Goal: Task Accomplishment & Management: Complete application form

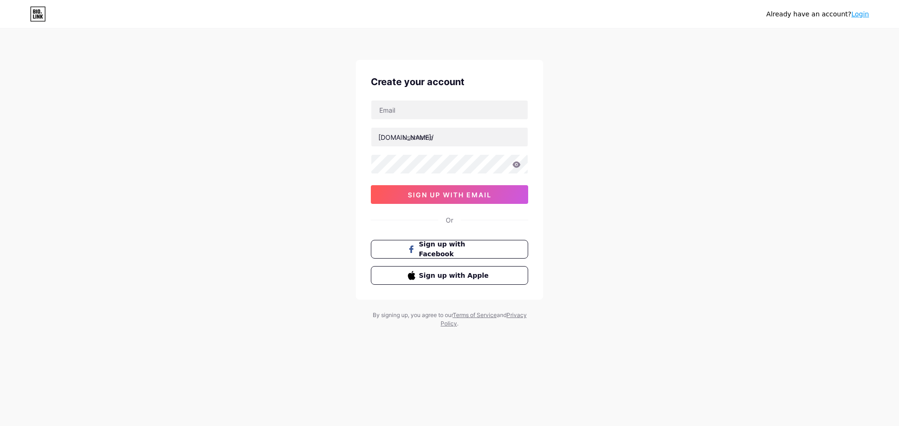
click at [405, 121] on div "[DOMAIN_NAME]/ 03AFcWeA4JjRXTi-nfsoeMCvUZI8u--FjNiju2IVrE7cZfukbeDinId_rd2R7D3I…" at bounding box center [449, 152] width 157 height 104
click at [404, 113] on input "text" at bounding box center [449, 110] width 156 height 19
click at [681, 205] on div "Already have an account? Login Create your account [DOMAIN_NAME]/ sign up with …" at bounding box center [449, 179] width 899 height 358
click at [699, 174] on div "Already have an account? Login Create your account [DOMAIN_NAME]/ sign up with …" at bounding box center [449, 179] width 899 height 358
click at [700, 183] on div "Already have an account? Login Create your account [DOMAIN_NAME]/ sign up with …" at bounding box center [449, 179] width 899 height 358
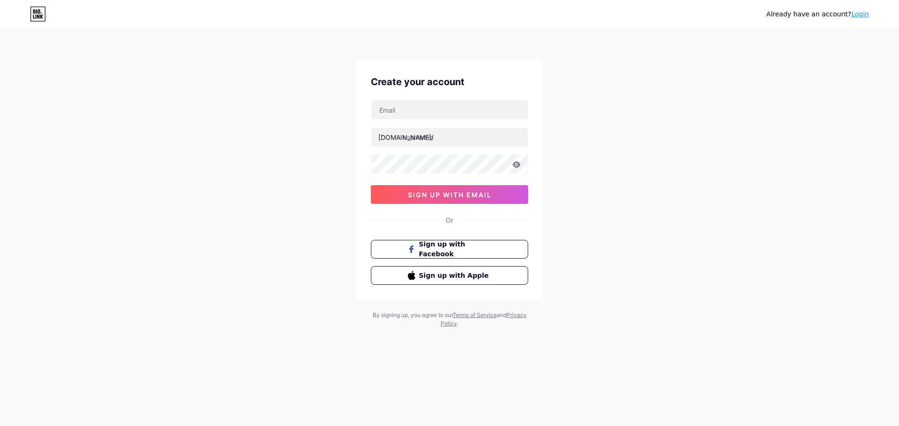
click at [627, 216] on div "Already have an account? Login Create your account [DOMAIN_NAME]/ sign up with …" at bounding box center [449, 179] width 899 height 358
click at [709, 229] on div "Already have an account? Login Create your account [DOMAIN_NAME]/ sign up with …" at bounding box center [449, 179] width 899 height 358
click at [441, 110] on input "text" at bounding box center [449, 110] width 156 height 19
type input "[EMAIL_ADDRESS][DOMAIN_NAME]"
click at [483, 137] on input "text" at bounding box center [449, 137] width 156 height 19
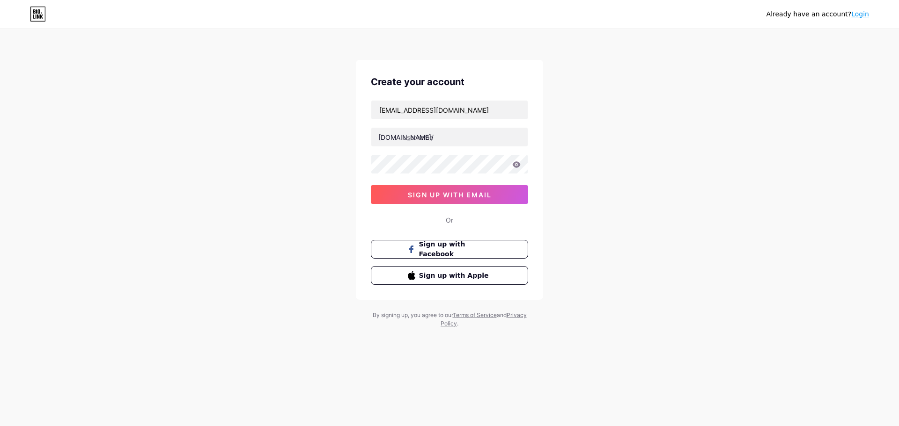
click at [516, 166] on icon at bounding box center [516, 164] width 8 height 7
click at [515, 166] on icon at bounding box center [516, 164] width 8 height 7
click at [312, 159] on div "Already have an account? Login Create your account [EMAIL_ADDRESS][DOMAIN_NAME]…" at bounding box center [449, 179] width 899 height 358
click at [447, 141] on input "text" at bounding box center [449, 137] width 156 height 19
click at [655, 174] on div "Already have an account? Login Create your account [EMAIL_ADDRESS][DOMAIN_NAME]…" at bounding box center [449, 179] width 899 height 358
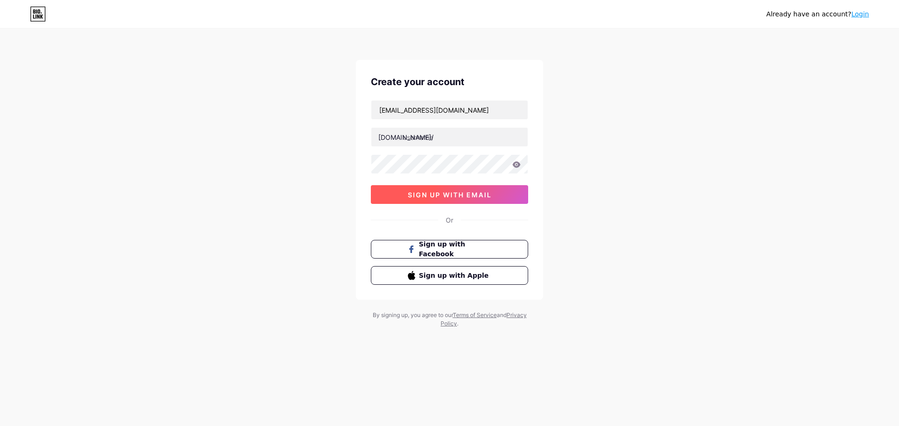
click at [446, 194] on span "sign up with email" at bounding box center [450, 195] width 84 height 8
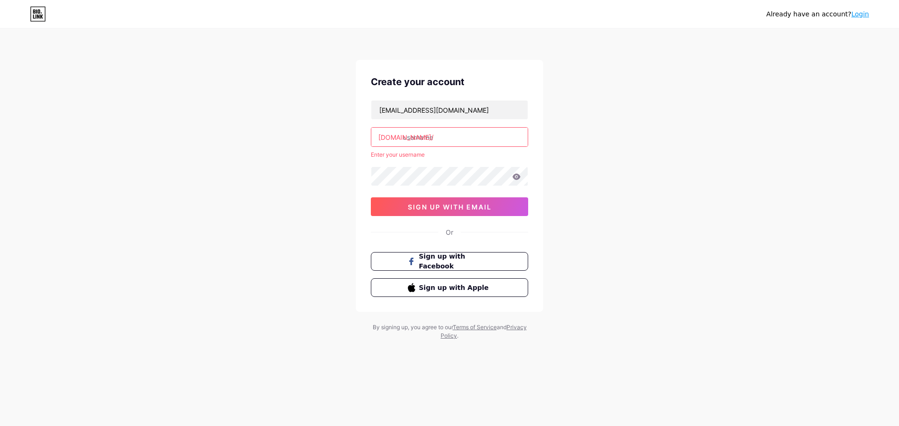
click at [439, 135] on input "text" at bounding box center [449, 137] width 156 height 19
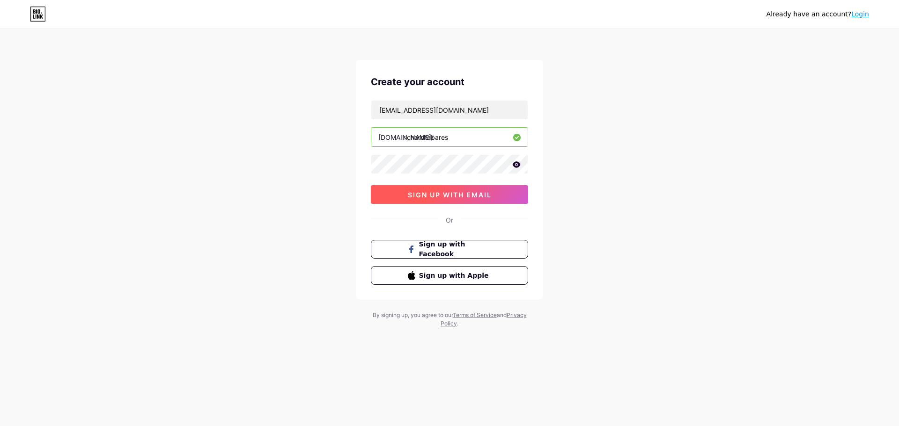
type input "richardtabares"
click at [456, 199] on button "sign up with email" at bounding box center [449, 194] width 157 height 19
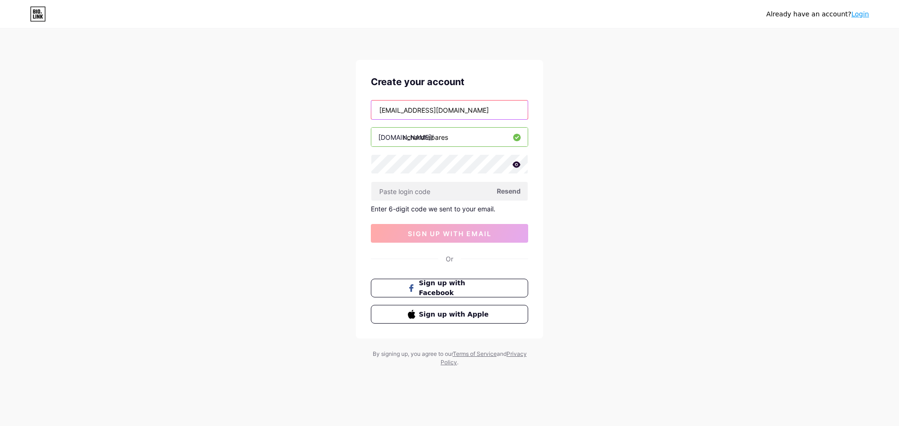
click at [443, 110] on input "[EMAIL_ADDRESS][DOMAIN_NAME]" at bounding box center [449, 110] width 156 height 19
type input "[EMAIL_ADDRESS][DOMAIN_NAME]"
click at [609, 228] on div "Already have an account? Login Create your account [EMAIL_ADDRESS][DOMAIN_NAME]…" at bounding box center [449, 198] width 899 height 397
drag, startPoint x: 485, startPoint y: 108, endPoint x: 310, endPoint y: 110, distance: 175.0
click at [313, 110] on div "Already have an account? Login Create your account [EMAIL_ADDRESS][DOMAIN_NAME]…" at bounding box center [449, 198] width 899 height 397
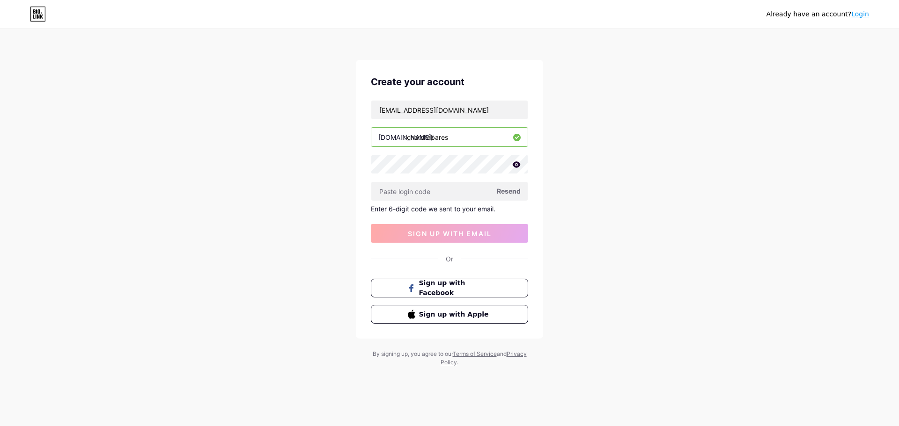
click at [614, 204] on div "Already have an account? Login Create your account [EMAIL_ADDRESS][DOMAIN_NAME]…" at bounding box center [449, 198] width 899 height 397
click at [435, 239] on button "sign up with email" at bounding box center [449, 233] width 157 height 19
click at [444, 236] on span "sign up with email" at bounding box center [450, 234] width 84 height 8
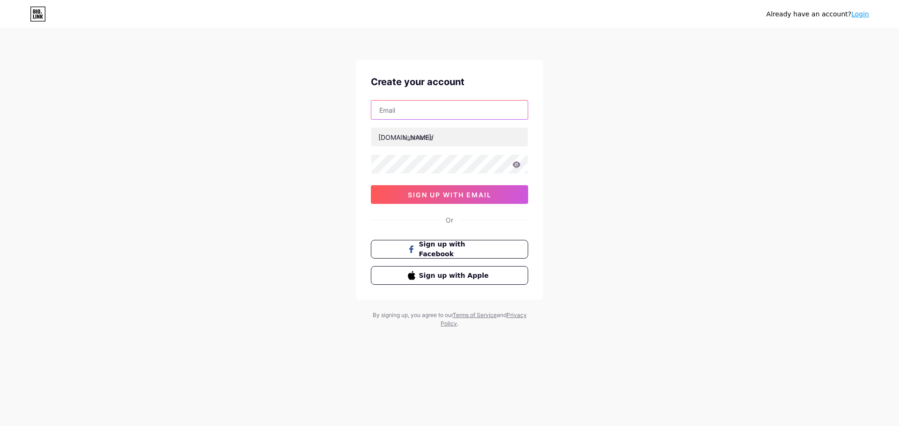
click at [427, 104] on input "text" at bounding box center [449, 110] width 156 height 19
paste input "[EMAIL_ADDRESS][DOMAIN_NAME]"
type input "[EMAIL_ADDRESS][DOMAIN_NAME]"
click at [451, 136] on input "text" at bounding box center [449, 137] width 156 height 19
type input "richardtabares"
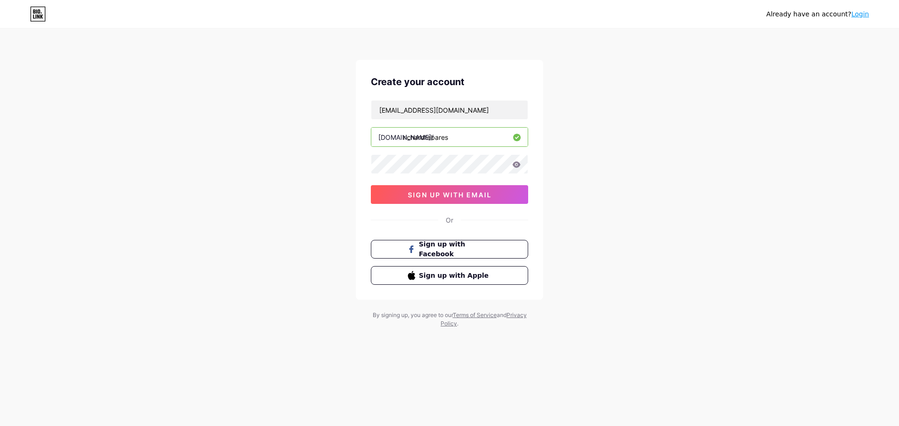
click at [515, 166] on icon at bounding box center [516, 164] width 8 height 6
click at [453, 197] on span "sign up with email" at bounding box center [450, 195] width 84 height 8
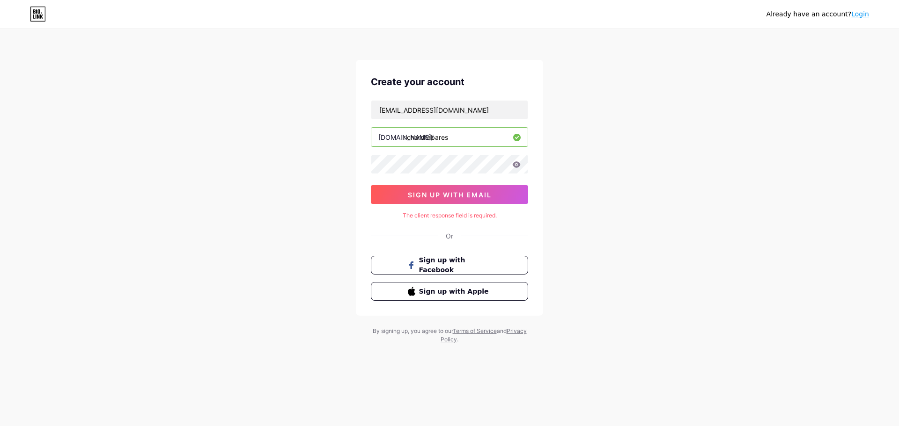
click at [653, 256] on div "Already have an account? Login Create your account richardtabaresb@gmail.com bi…" at bounding box center [449, 187] width 899 height 374
click at [446, 199] on button "sign up with email" at bounding box center [449, 194] width 157 height 19
click at [455, 188] on button "sign up with email" at bounding box center [449, 194] width 157 height 19
click at [459, 200] on button "sign up with email" at bounding box center [449, 194] width 157 height 19
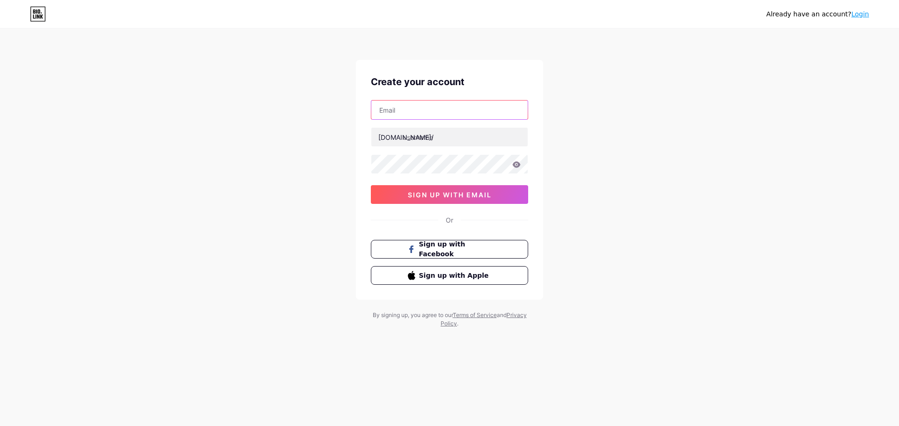
click at [432, 113] on input "text" at bounding box center [449, 110] width 156 height 19
paste input "[EMAIL_ADDRESS][DOMAIN_NAME]"
type input "[EMAIL_ADDRESS][DOMAIN_NAME]"
click at [438, 139] on input "text" at bounding box center [449, 137] width 156 height 19
click at [624, 183] on div "Already have an account? Login Create your account richardtabaresb@gmail.com bi…" at bounding box center [449, 179] width 899 height 358
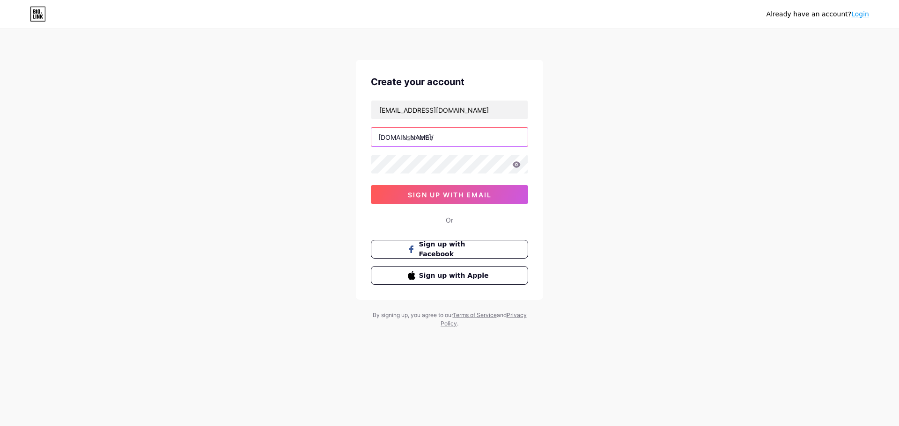
click at [465, 140] on input "text" at bounding box center [449, 137] width 156 height 19
type input "richardabaresb"
click at [460, 177] on div "richardtabaresb@gmail.com bio.link/ richardabaresb sign up with email" at bounding box center [449, 152] width 157 height 104
click at [487, 114] on input "[EMAIL_ADDRESS][DOMAIN_NAME]" at bounding box center [449, 110] width 156 height 19
click at [713, 153] on div "Already have an account? Login Create your account richardtabaresb@gmail.com bi…" at bounding box center [449, 179] width 899 height 358
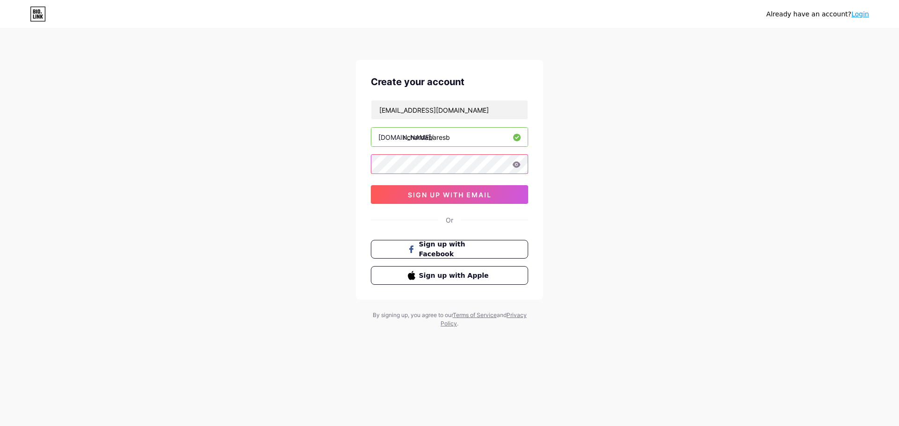
click at [297, 157] on div "Already have an account? Login Create your account richardtabaresb@gmail.com bi…" at bounding box center [449, 179] width 899 height 358
click at [460, 195] on span "sign up with email" at bounding box center [450, 195] width 84 height 8
